Goal: Information Seeking & Learning: Check status

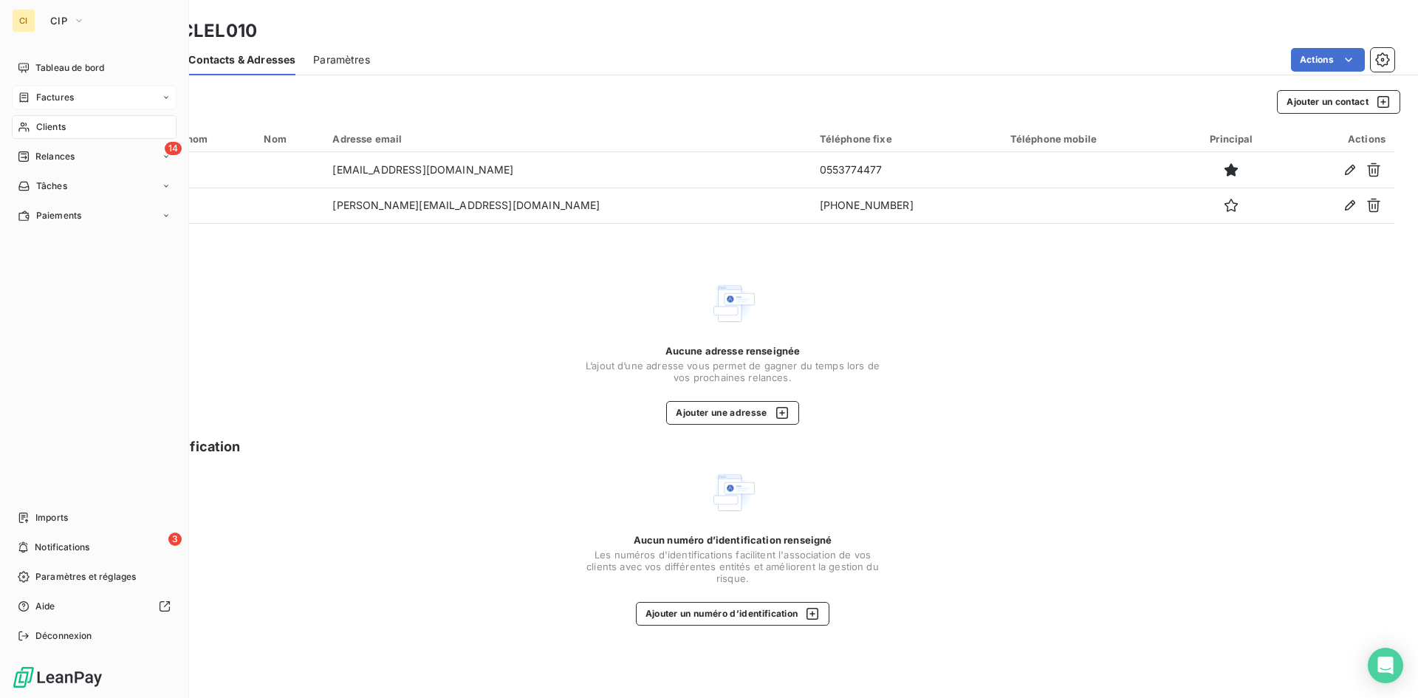
click at [40, 103] on span "Factures" at bounding box center [55, 97] width 38 height 13
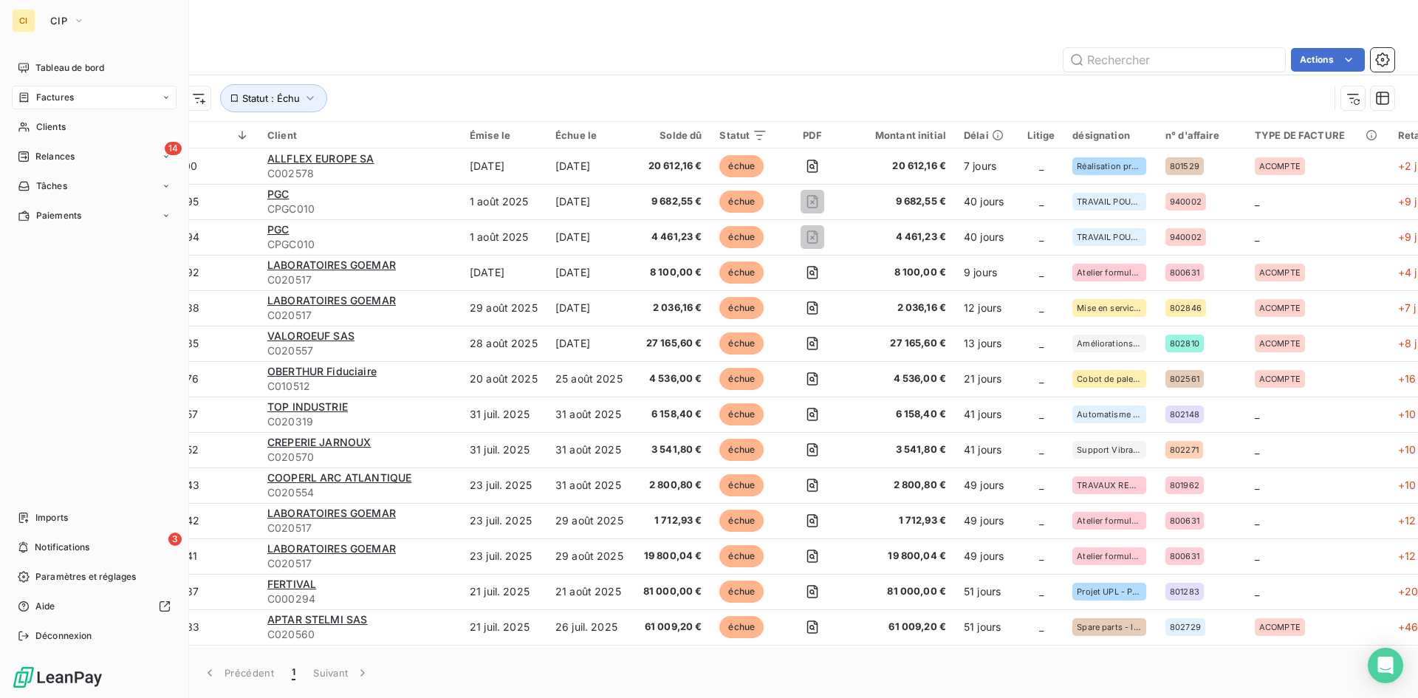
click at [44, 128] on span "Clients" at bounding box center [51, 126] width 30 height 13
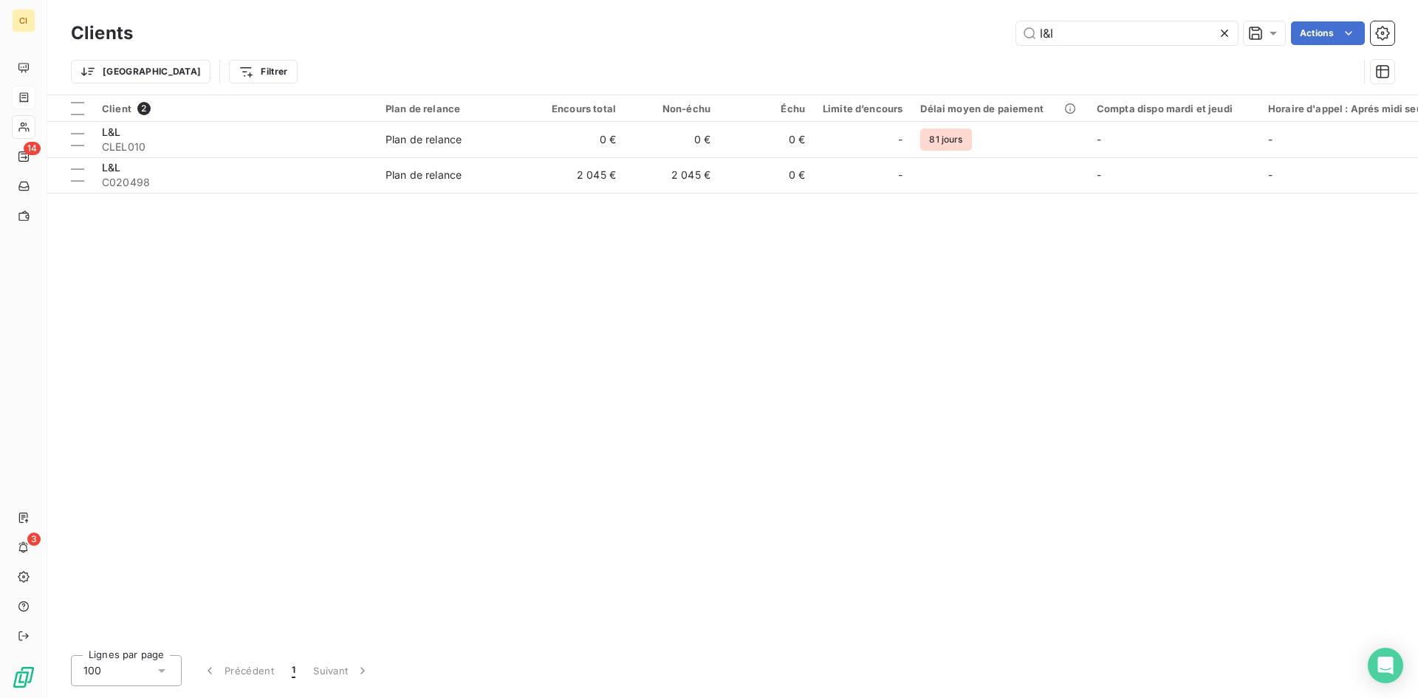
drag, startPoint x: 1082, startPoint y: 21, endPoint x: 1010, endPoint y: 28, distance: 72.8
click at [1010, 28] on div "Clients l&l Actions" at bounding box center [733, 33] width 1324 height 31
drag, startPoint x: 1078, startPoint y: 36, endPoint x: 1026, endPoint y: 39, distance: 52.5
click at [1026, 39] on input "l&l" at bounding box center [1127, 33] width 222 height 24
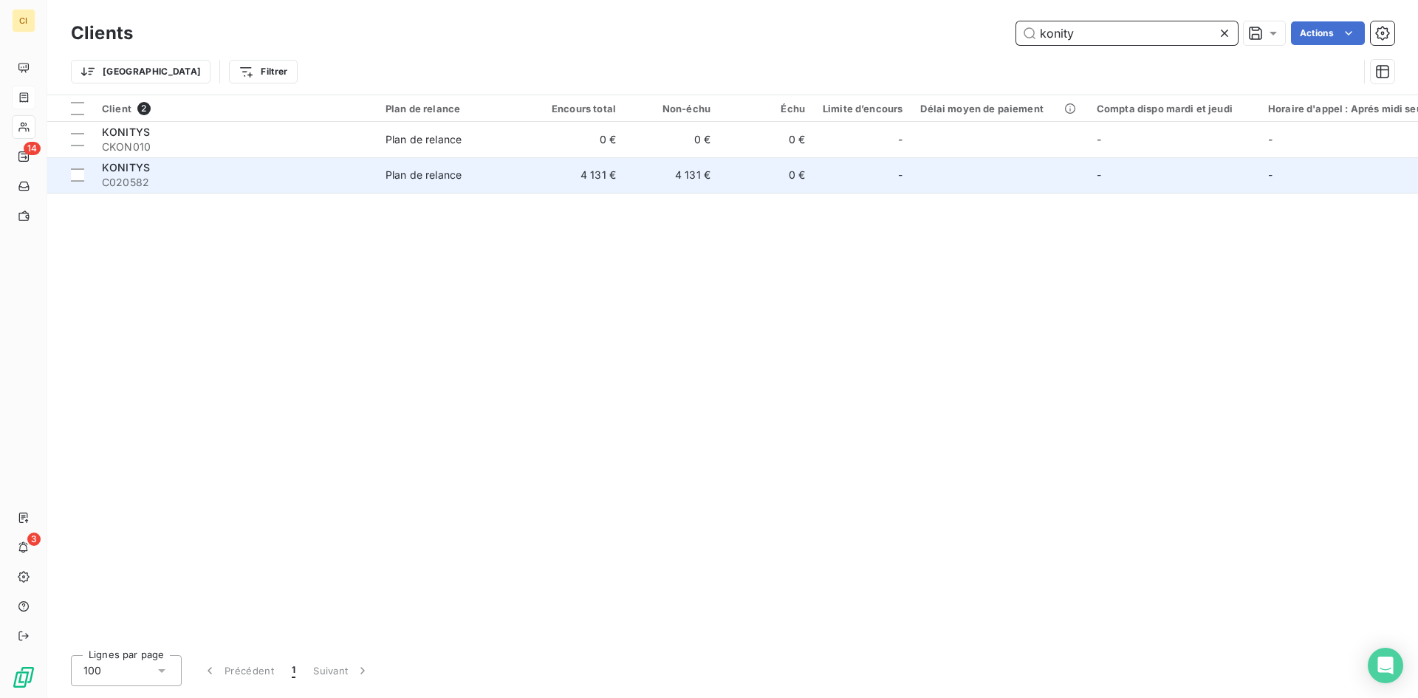
type input "konity"
click at [634, 179] on td "4 131 €" at bounding box center [672, 174] width 95 height 35
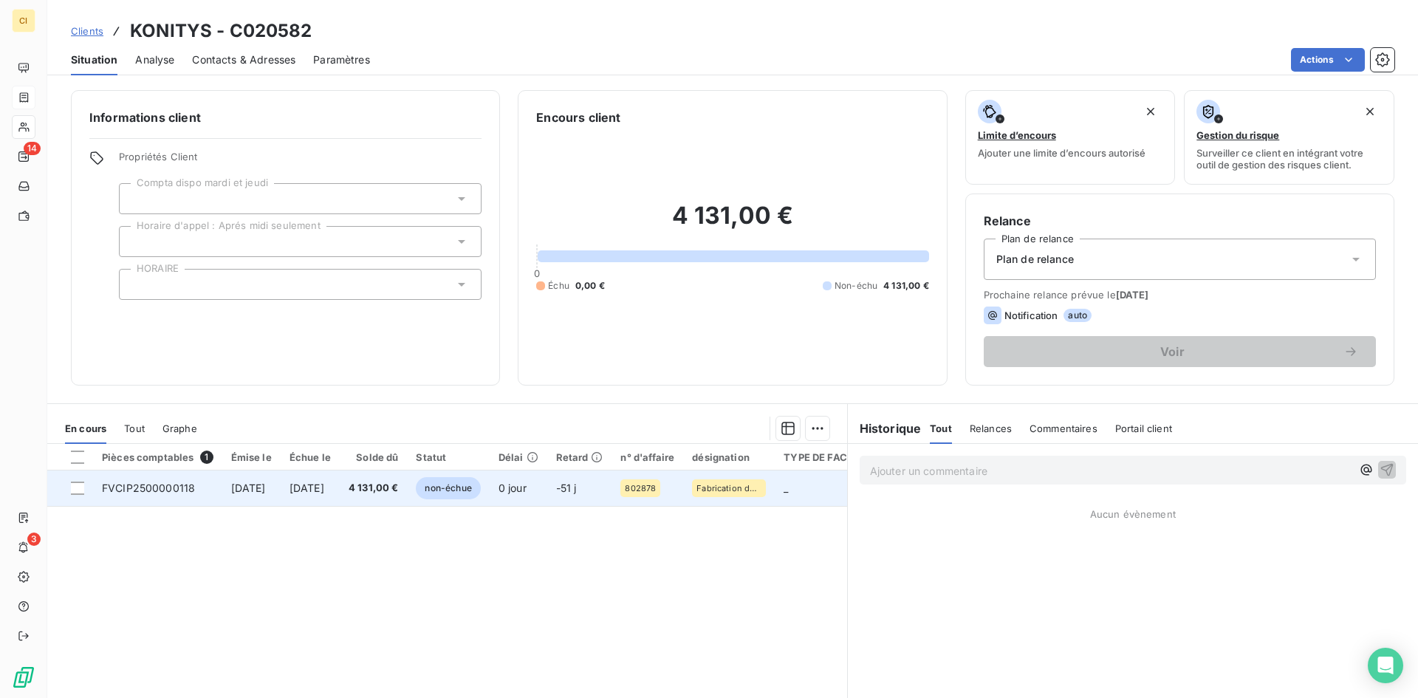
click at [208, 482] on td "FVCIP2500000118" at bounding box center [157, 487] width 129 height 35
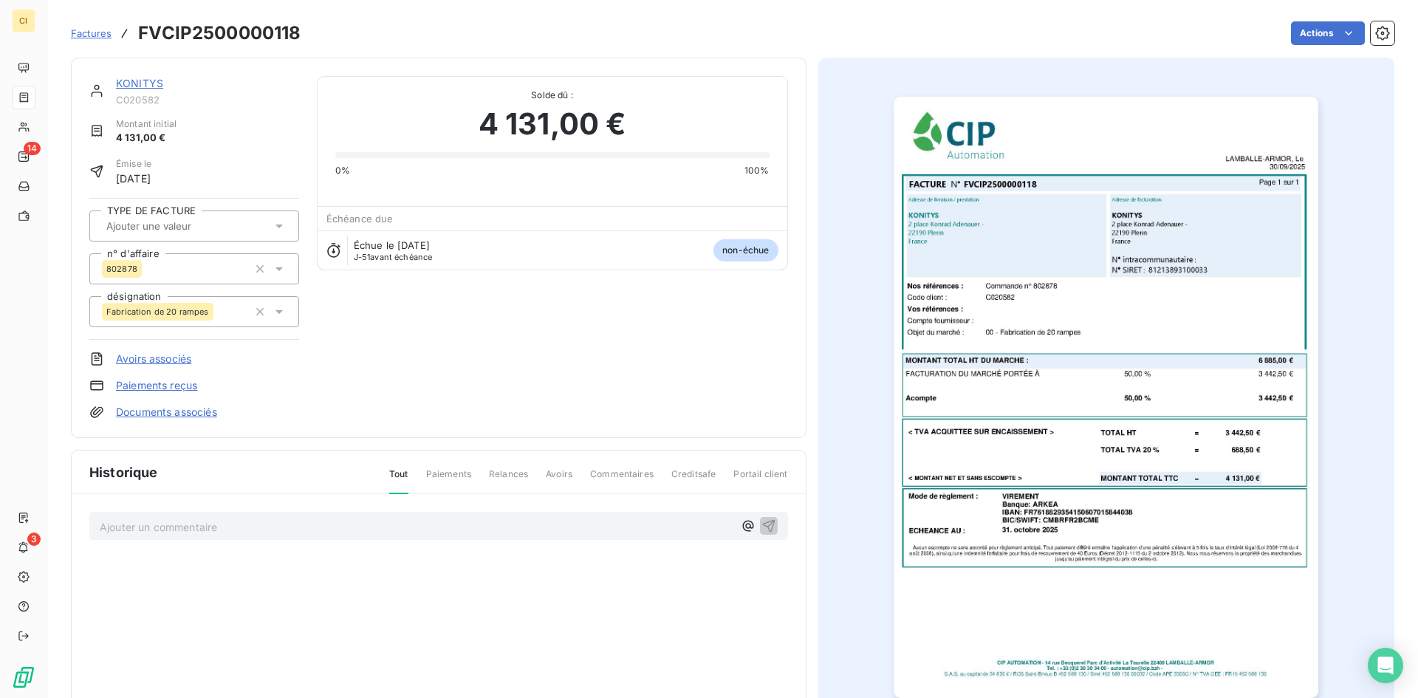
click at [275, 224] on icon at bounding box center [279, 226] width 15 height 15
click at [168, 262] on div "ACOMPTE" at bounding box center [144, 265] width 50 height 18
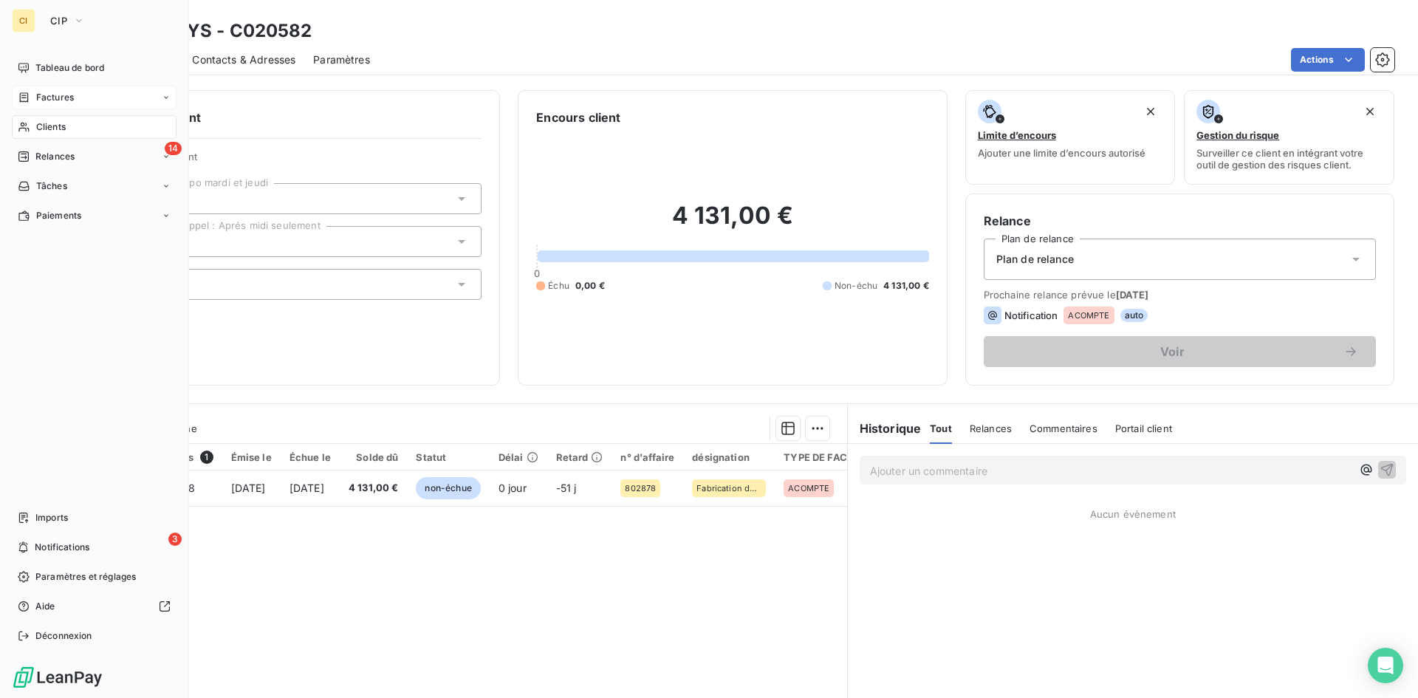
click at [42, 127] on span "Clients" at bounding box center [51, 126] width 30 height 13
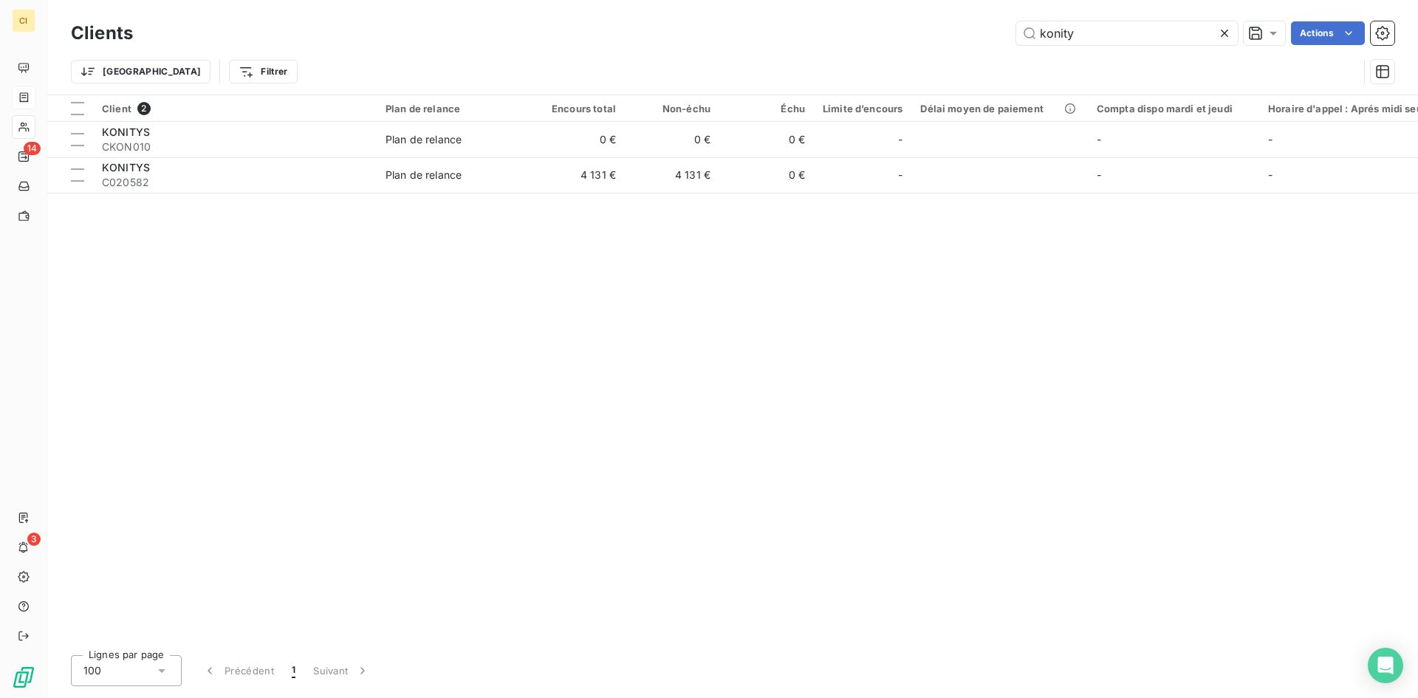
drag, startPoint x: 1071, startPoint y: 32, endPoint x: 969, endPoint y: 41, distance: 102.2
click at [969, 41] on div "konity Actions" at bounding box center [773, 33] width 1244 height 24
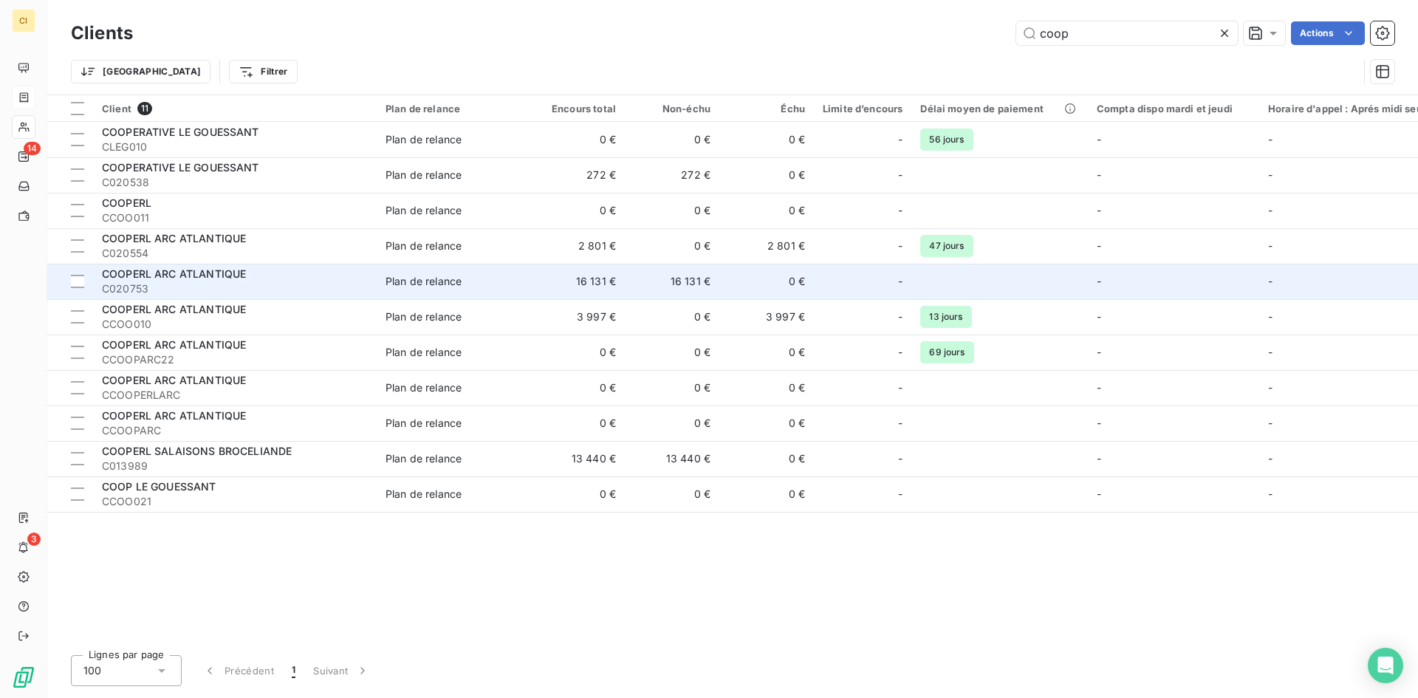
type input "coop"
click at [141, 276] on span "COOPERL ARC ATLANTIQUE" at bounding box center [174, 273] width 144 height 13
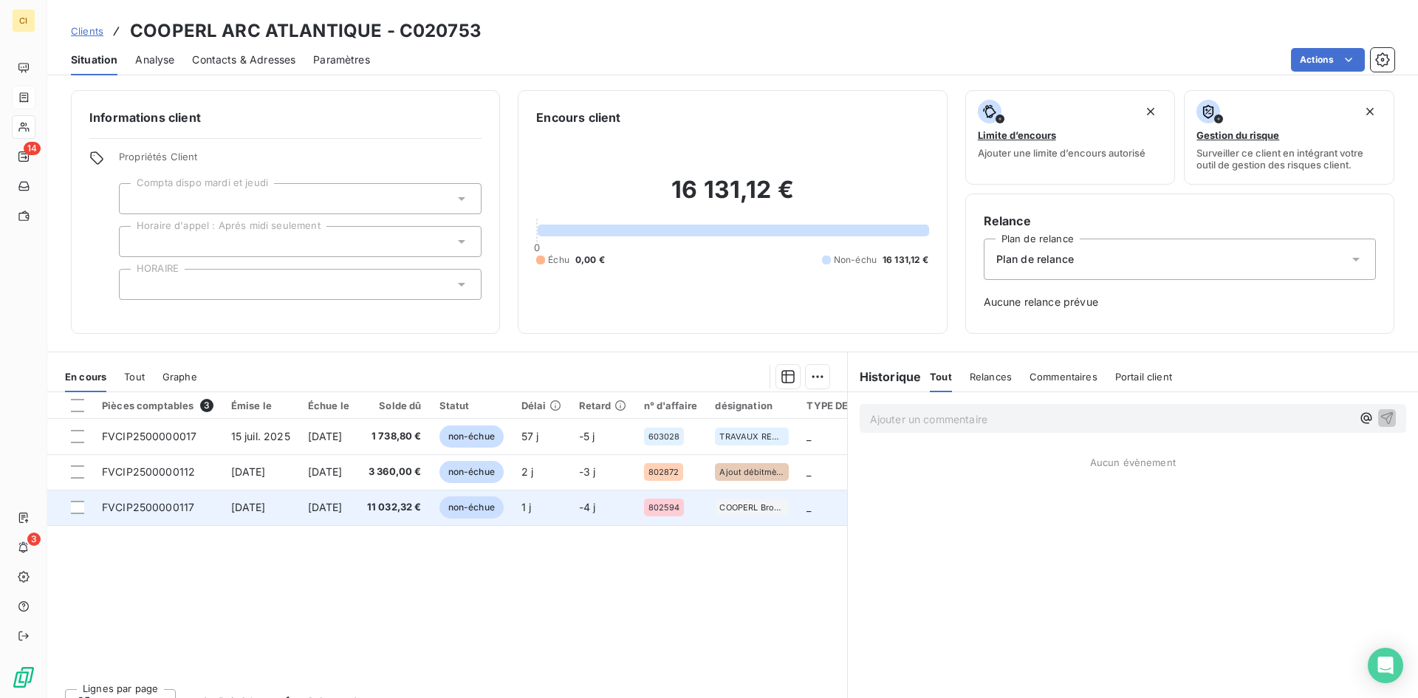
click at [173, 507] on span "FVCIP2500000117" at bounding box center [148, 507] width 92 height 13
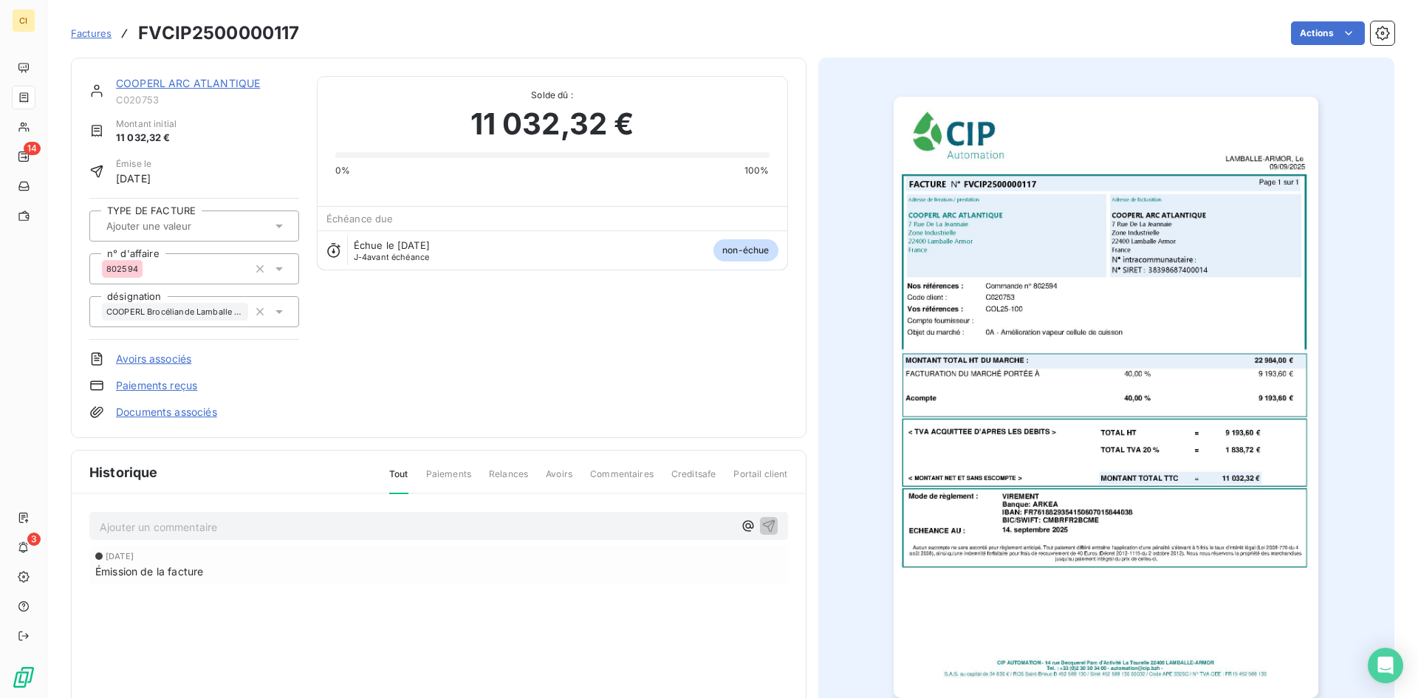
click at [276, 224] on icon at bounding box center [279, 226] width 15 height 15
click at [145, 261] on span "ACOMPTE" at bounding box center [143, 265] width 41 height 9
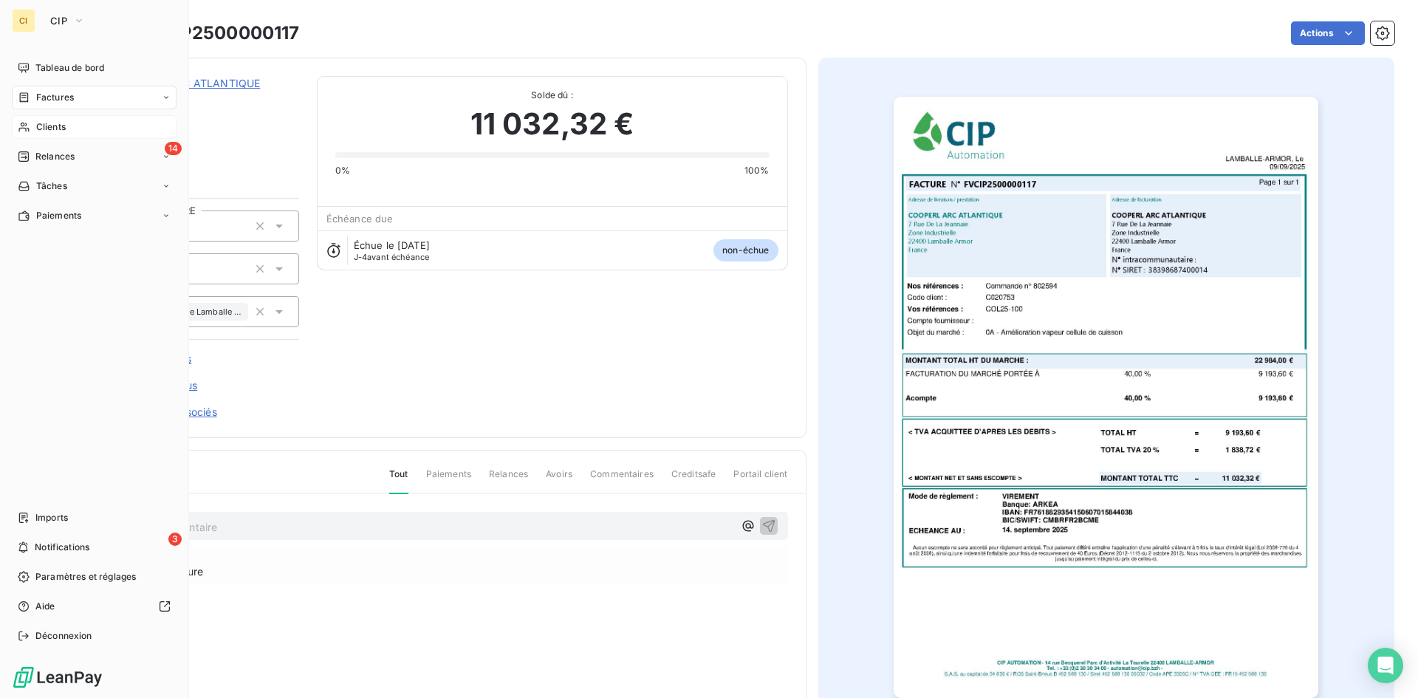
click at [65, 120] on span "Clients" at bounding box center [51, 126] width 30 height 13
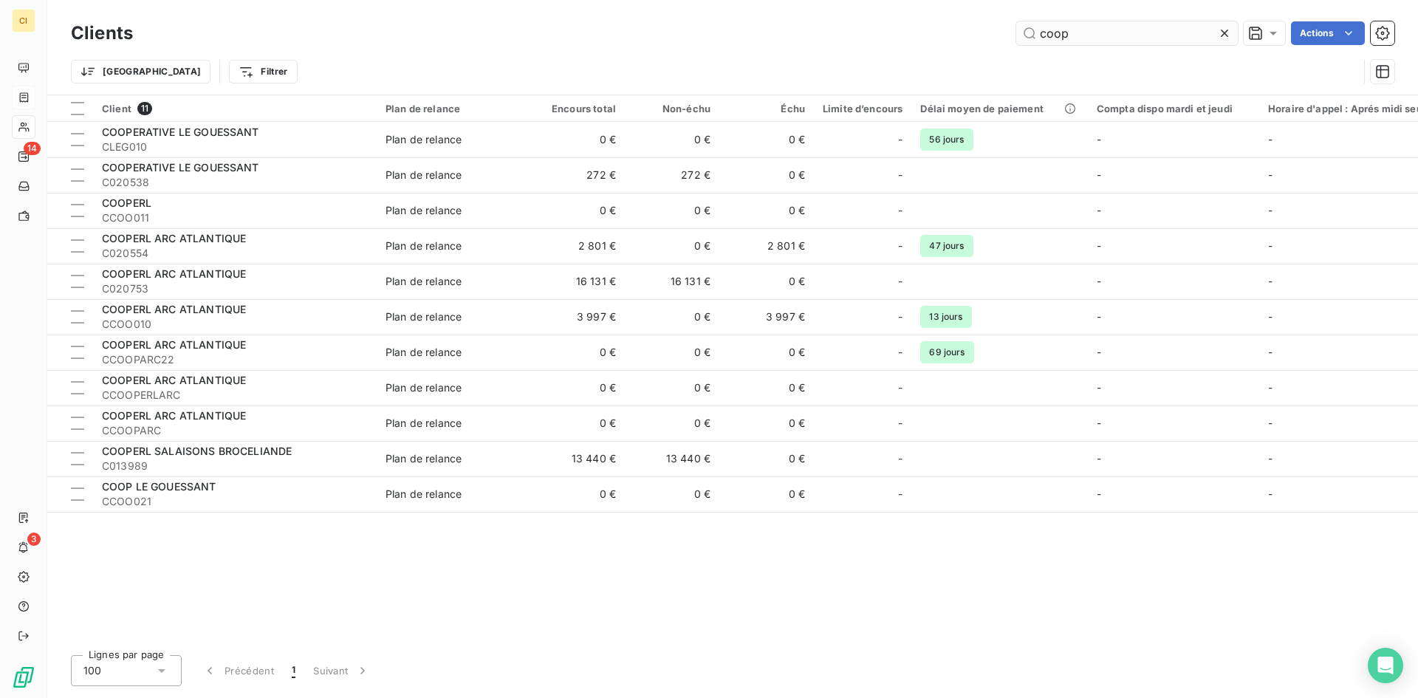
drag, startPoint x: 1075, startPoint y: 35, endPoint x: 1025, endPoint y: 44, distance: 50.3
click at [1025, 44] on input "coop" at bounding box center [1127, 33] width 222 height 24
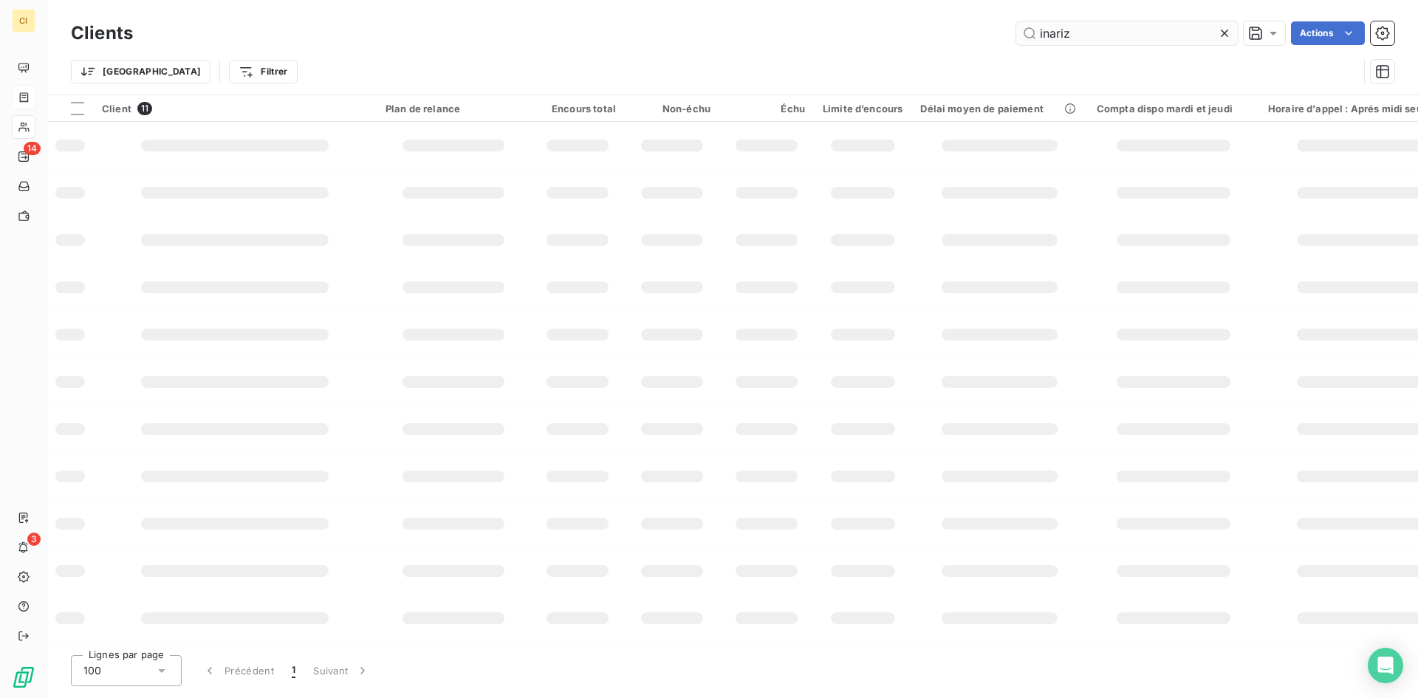
type input "inariz"
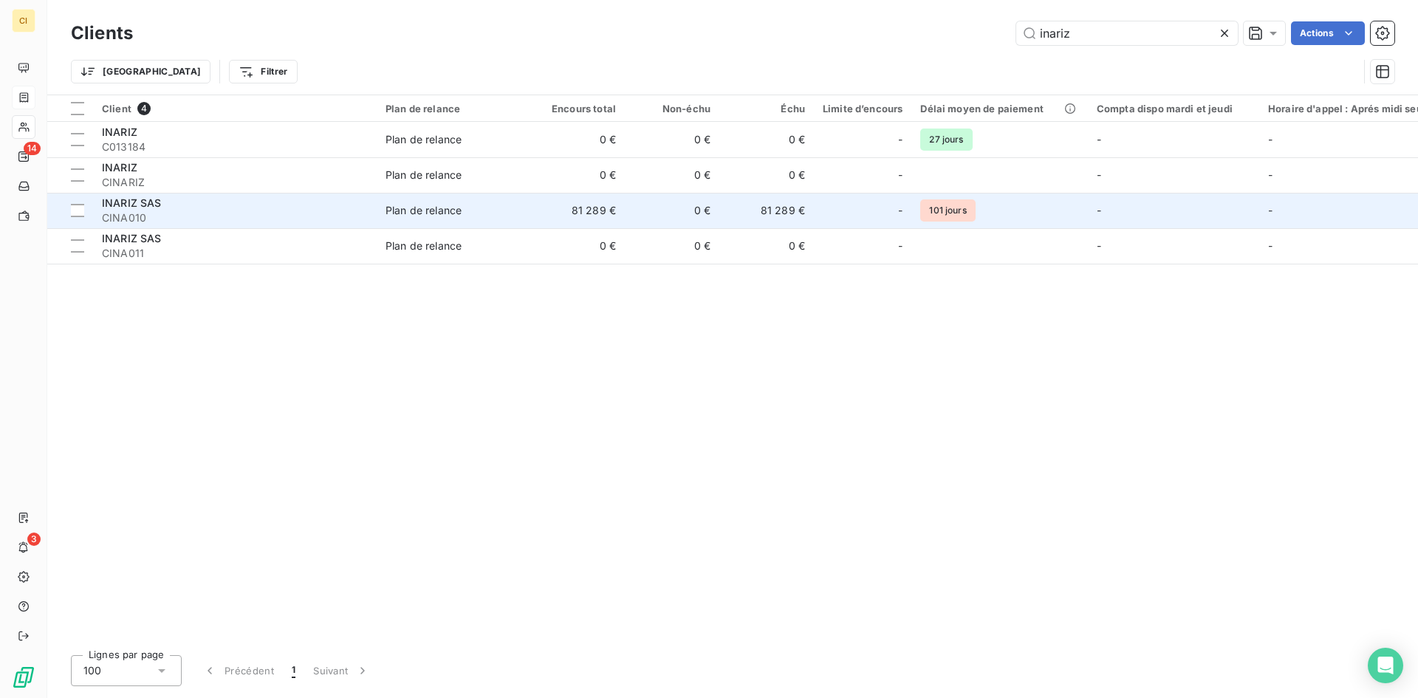
click at [135, 209] on div "INARIZ SAS" at bounding box center [235, 203] width 266 height 15
